Goal: Task Accomplishment & Management: Manage account settings

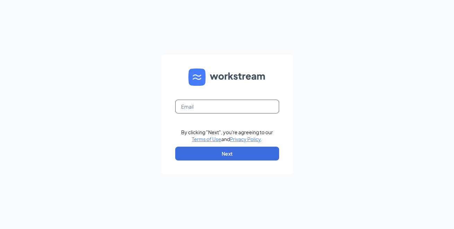
click at [249, 108] on input "text" at bounding box center [227, 107] width 104 height 14
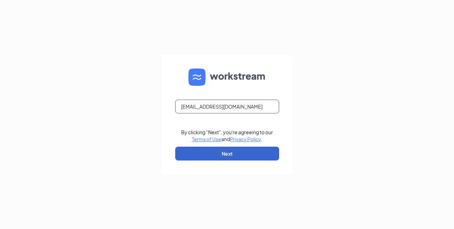
type input "K750038@kfc.com"
click at [251, 158] on button "Next" at bounding box center [227, 154] width 104 height 14
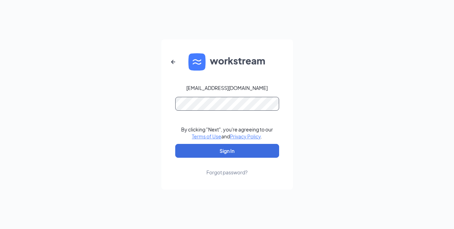
click at [175, 144] on button "Sign In" at bounding box center [227, 151] width 104 height 14
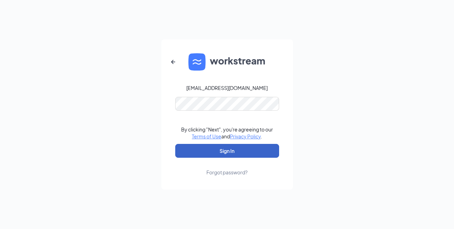
click at [224, 153] on button "Sign In" at bounding box center [227, 151] width 104 height 14
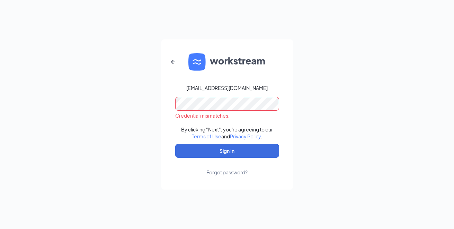
click at [102, 97] on div "K750038@kfc.com Credential mismatches. By clicking "Next", you're agreeing to o…" at bounding box center [227, 114] width 454 height 229
click at [175, 144] on button "Sign In" at bounding box center [227, 151] width 104 height 14
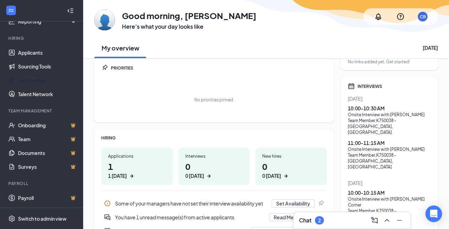
scroll to position [35, 0]
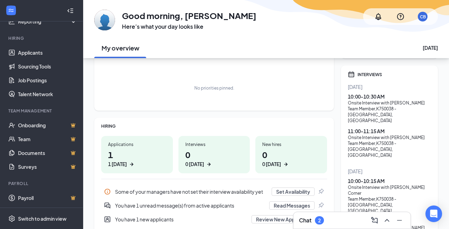
click at [319, 222] on div "2" at bounding box center [319, 221] width 3 height 6
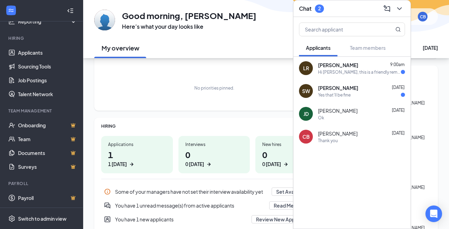
click at [329, 65] on span "[PERSON_NAME]" at bounding box center [338, 65] width 40 height 7
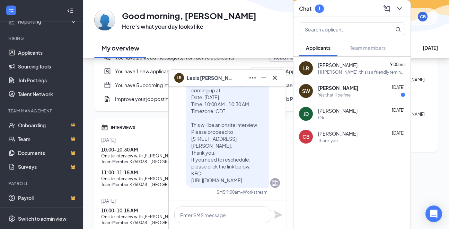
scroll to position [208, 0]
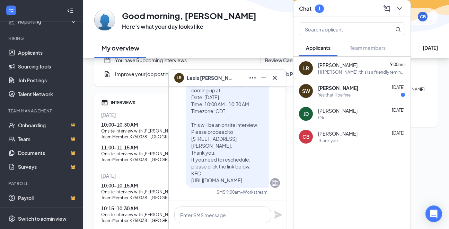
click at [423, 90] on div "QUICK LINKS No links added yet. Get started! INTERVIEWS [DATE] 10:00 - 10:30 AM…" at bounding box center [389, 60] width 97 height 408
click at [306, 68] on div "LR" at bounding box center [306, 68] width 6 height 7
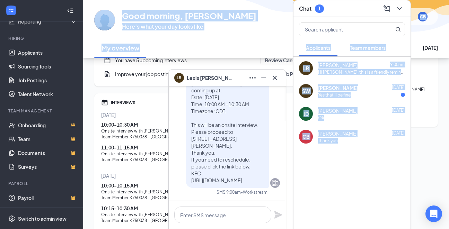
drag, startPoint x: 337, startPoint y: 5, endPoint x: 276, endPoint y: 41, distance: 70.5
click at [276, 41] on div "LR [PERSON_NAME] [PERSON_NAME] Applicant Team Member • K750038 - Columbia, [GEO…" at bounding box center [266, 41] width 366 height 499
click at [399, 7] on icon "ChevronDown" at bounding box center [399, 9] width 8 height 8
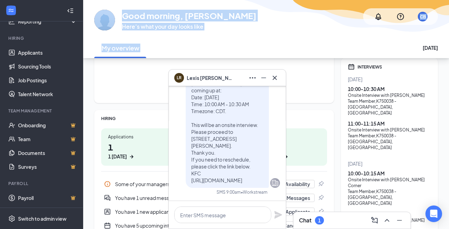
scroll to position [0, 0]
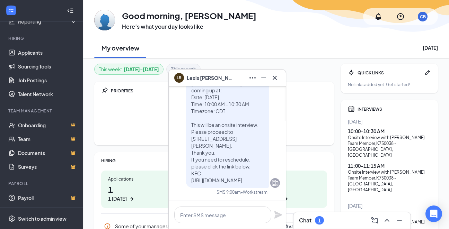
click at [381, 141] on div "Team Member , K750038 - [GEOGRAPHIC_DATA], [GEOGRAPHIC_DATA]" at bounding box center [389, 150] width 83 height 18
click at [186, 78] on div "LR" at bounding box center [178, 76] width 15 height 15
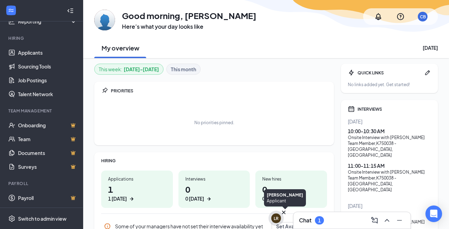
click at [273, 218] on div "LR" at bounding box center [276, 219] width 10 height 10
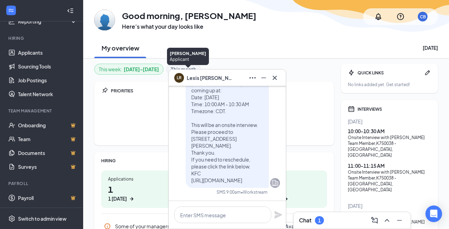
click at [177, 79] on div "LR" at bounding box center [179, 77] width 5 height 6
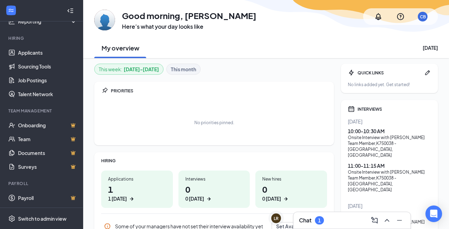
click at [306, 221] on h3 "Chat" at bounding box center [305, 221] width 12 height 8
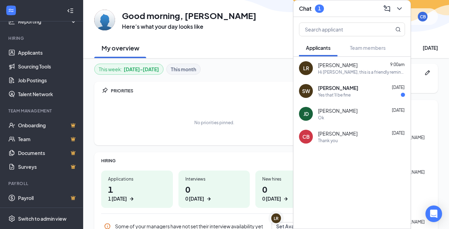
click at [332, 74] on div "Hi [PERSON_NAME], this is a friendly reminder. Your meeting with KFC for Team M…" at bounding box center [361, 72] width 87 height 6
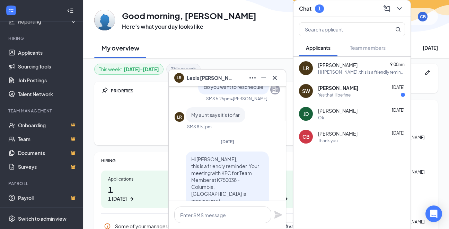
scroll to position [-139, 0]
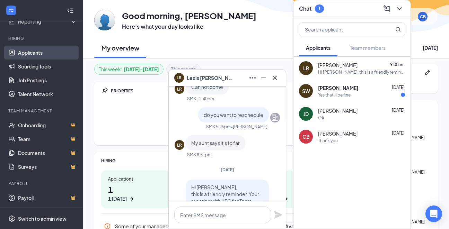
click at [24, 53] on link "Applicants" at bounding box center [47, 53] width 59 height 14
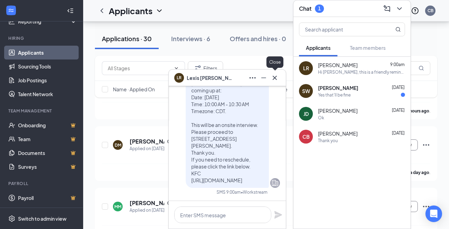
click at [277, 81] on icon "Cross" at bounding box center [274, 78] width 8 height 8
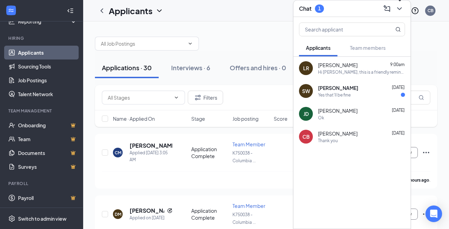
click at [400, 8] on icon "ChevronDown" at bounding box center [399, 9] width 8 height 8
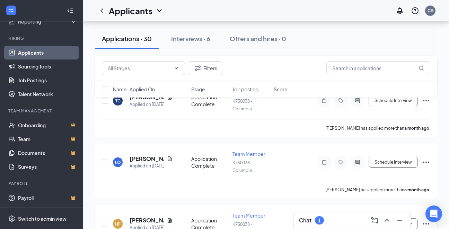
scroll to position [1454, 0]
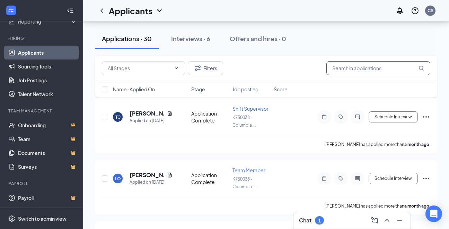
click at [336, 69] on input "text" at bounding box center [378, 68] width 104 height 14
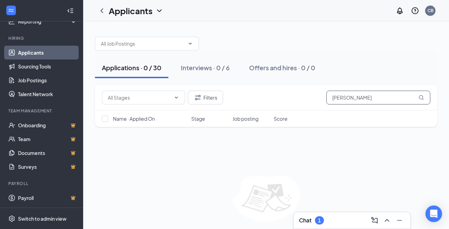
type input "[PERSON_NAME]"
click at [147, 73] on button "Applications · 0 / 30" at bounding box center [131, 67] width 73 height 21
drag, startPoint x: 211, startPoint y: 71, endPoint x: 218, endPoint y: 71, distance: 7.6
click at [213, 71] on div "Interviews · 0 / 6" at bounding box center [205, 67] width 49 height 9
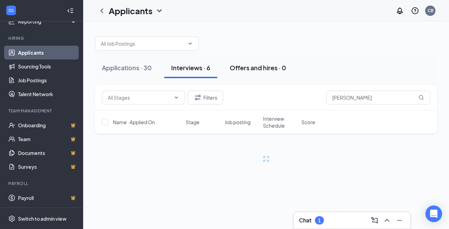
click at [286, 71] on div "Offers and hires · 0" at bounding box center [258, 67] width 56 height 9
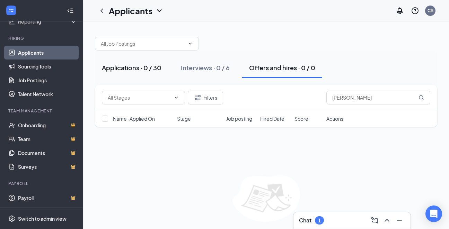
click at [126, 70] on div "Applications · 0 / 30" at bounding box center [132, 67] width 60 height 9
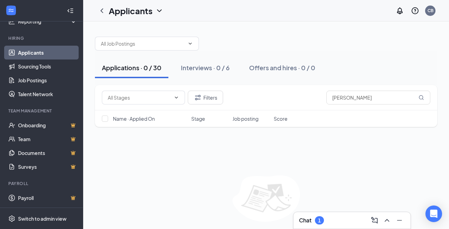
click at [199, 120] on span "Stage" at bounding box center [198, 118] width 14 height 7
click at [244, 122] on div "Name · Applied On Stage Job posting Score" at bounding box center [266, 118] width 342 height 17
click at [253, 119] on span "Job posting" at bounding box center [245, 118] width 26 height 7
click at [286, 117] on span "Score" at bounding box center [281, 118] width 14 height 7
click at [131, 118] on span "Name · Applied On" at bounding box center [134, 118] width 42 height 7
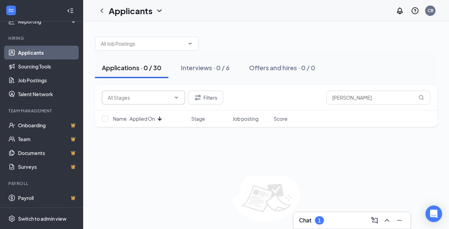
click at [175, 98] on icon "ChevronDown" at bounding box center [176, 98] width 6 height 6
click at [140, 115] on div "Application Complete (1102)" at bounding box center [139, 114] width 64 height 8
type input "Application Complete (1102)"
click at [170, 97] on icon "Cross" at bounding box center [169, 97] width 3 height 3
click at [30, 51] on link "Applicants" at bounding box center [47, 53] width 59 height 14
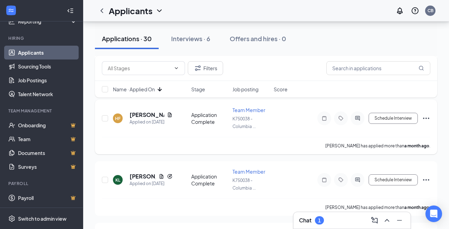
scroll to position [1549, 0]
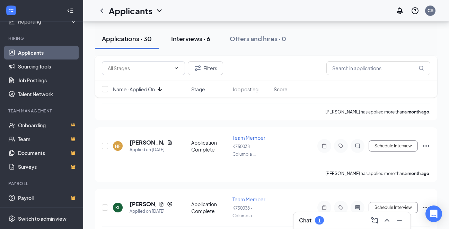
click at [182, 39] on div "Interviews · 6" at bounding box center [190, 38] width 39 height 9
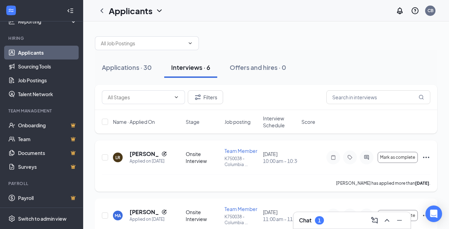
scroll to position [35, 0]
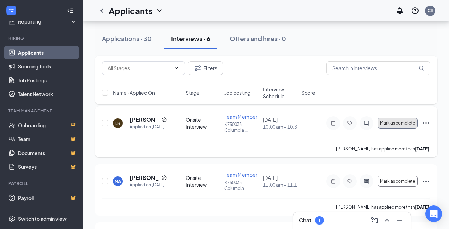
click at [410, 125] on span "Mark as complete" at bounding box center [397, 123] width 35 height 5
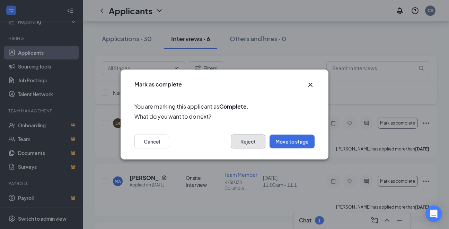
click at [243, 139] on button "Reject" at bounding box center [248, 142] width 35 height 14
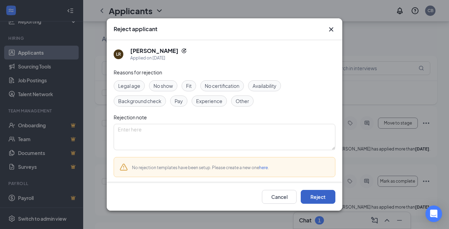
click at [320, 201] on button "Reject" at bounding box center [318, 197] width 35 height 14
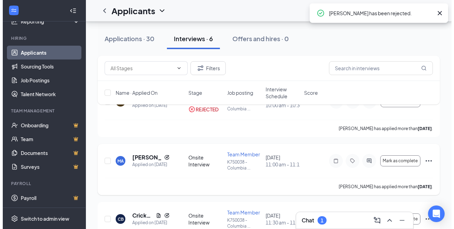
scroll to position [69, 0]
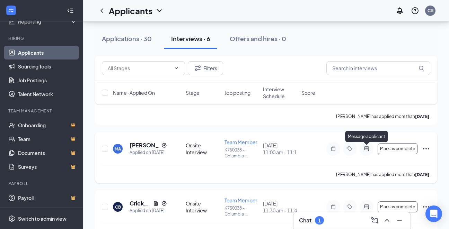
click at [367, 148] on icon "ActiveChat" at bounding box center [366, 149] width 8 height 6
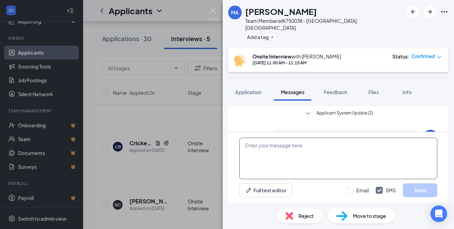
click at [327, 156] on textarea at bounding box center [338, 159] width 198 height 42
type textarea "can u be here at 10 am [DATE] I got a cancellation"
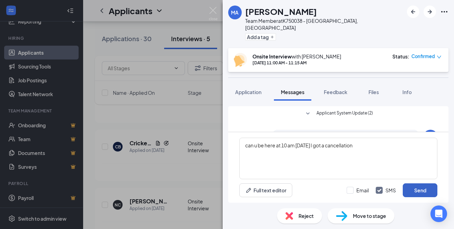
click at [419, 188] on button "Send" at bounding box center [420, 191] width 35 height 14
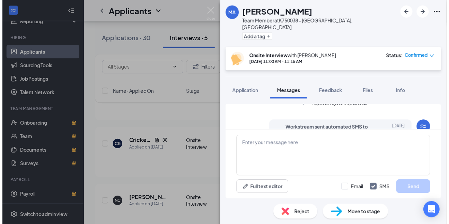
scroll to position [74, 0]
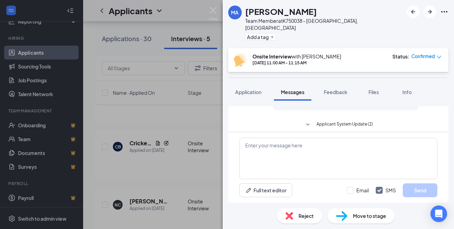
click at [159, 122] on div "MA [PERSON_NAME] Team Member at K750038 - Columbia, [GEOGRAPHIC_DATA] Add a tag…" at bounding box center [227, 114] width 454 height 229
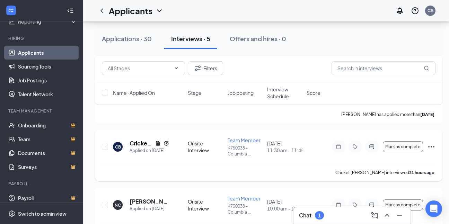
click at [427, 147] on icon "Ellipses" at bounding box center [431, 147] width 8 height 8
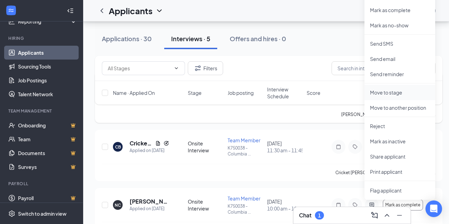
click at [387, 95] on p "Move to stage" at bounding box center [400, 92] width 60 height 7
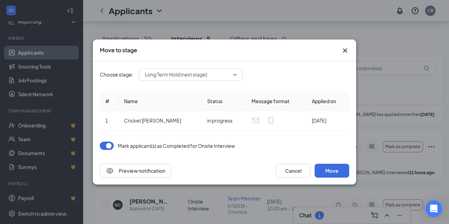
click at [233, 75] on span "Long Term Hold (next stage)" at bounding box center [191, 74] width 92 height 10
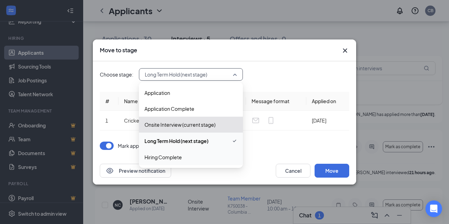
click at [179, 157] on span "Hiring Complete" at bounding box center [162, 157] width 37 height 8
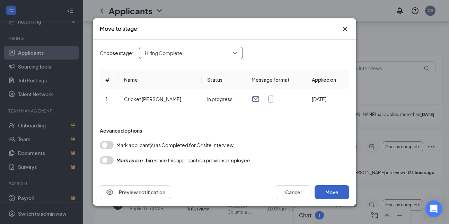
click at [334, 191] on button "Move" at bounding box center [331, 192] width 35 height 14
